Goal: Transaction & Acquisition: Purchase product/service

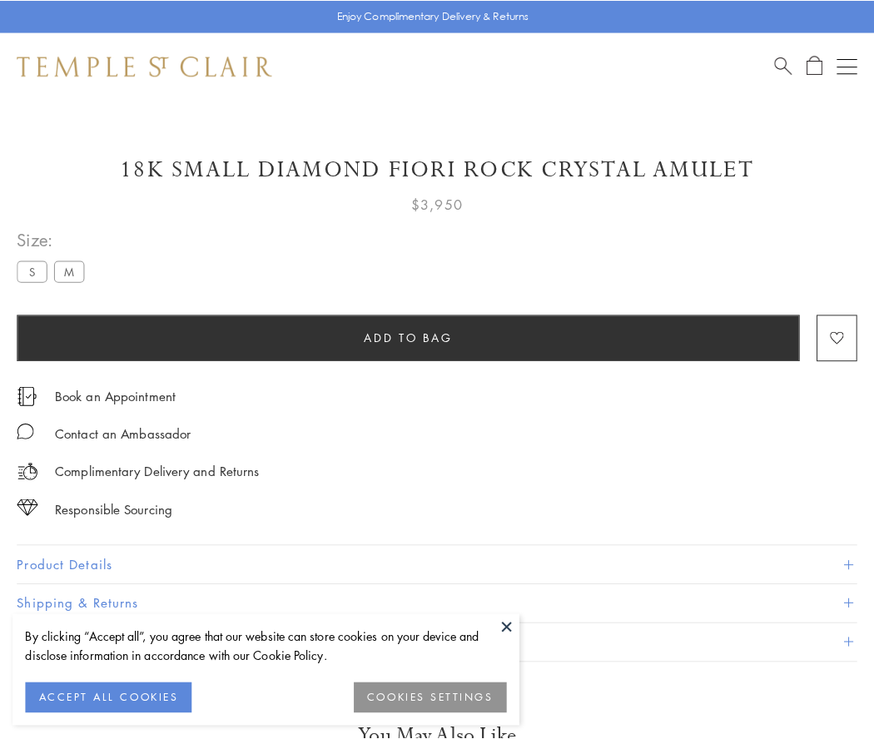
scroll to position [1, 0]
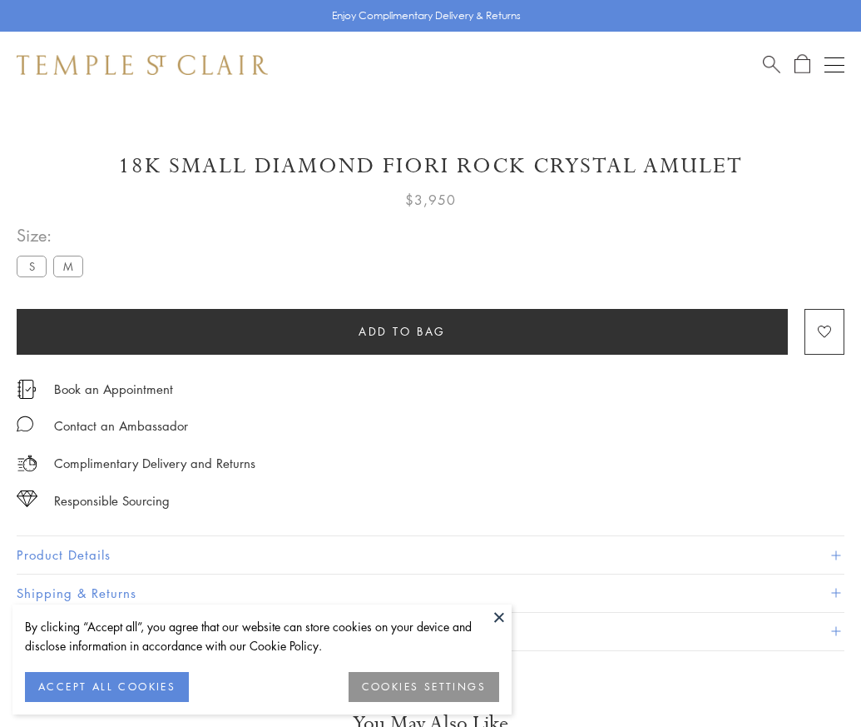
click at [402, 330] on span "Add to bag" at bounding box center [402, 331] width 87 height 18
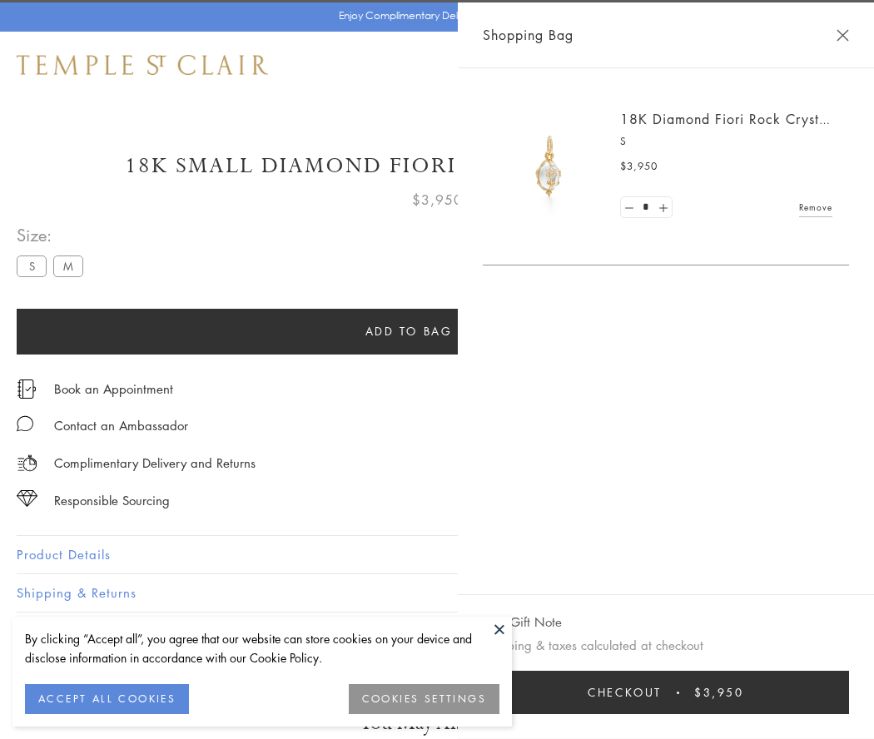
click at [849, 692] on button "Checkout $3,950" at bounding box center [666, 692] width 366 height 43
